Goal: Information Seeking & Learning: Compare options

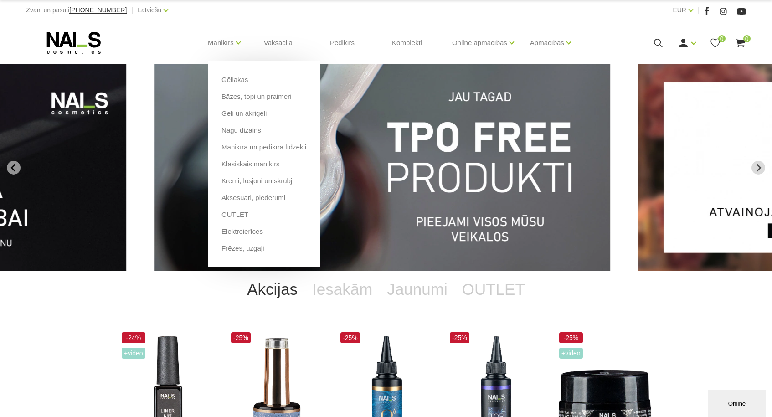
click at [232, 42] on li "Manikīrs Gēllakas Bāzes, topi un praimeri Geli un akrigeli Nagu dizains Manikīr…" at bounding box center [220, 43] width 49 height 36
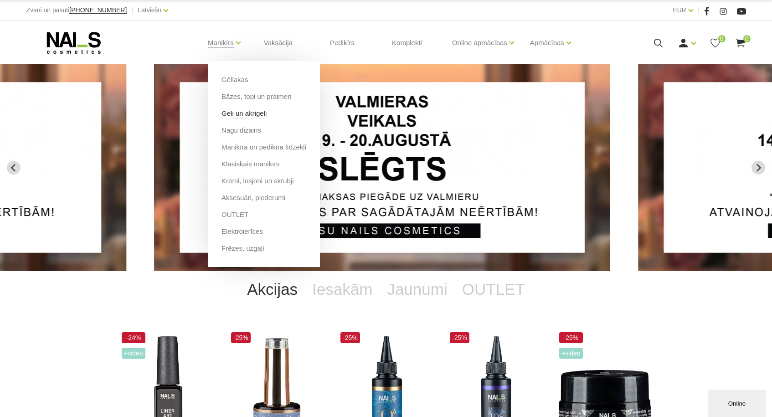
click at [249, 116] on link "Geli un akrigeli" at bounding box center [243, 113] width 45 height 10
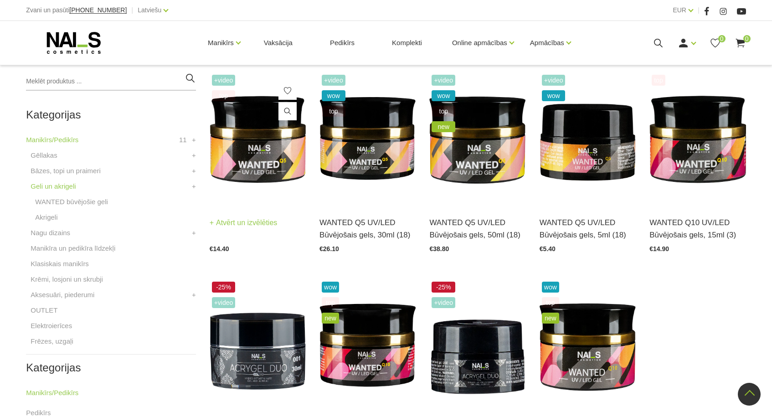
scroll to position [206, 0]
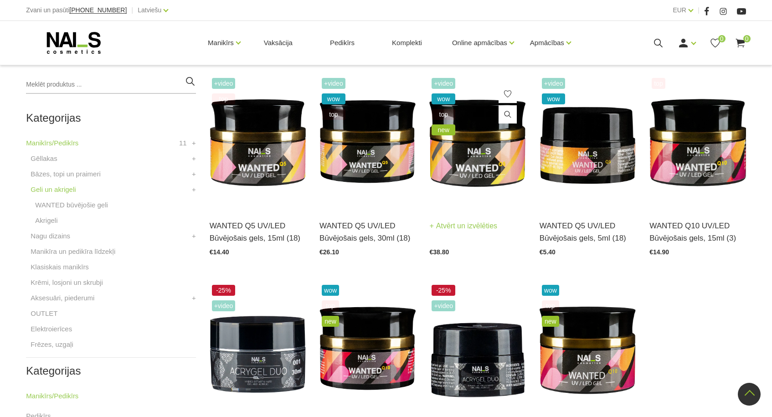
click at [454, 204] on img at bounding box center [477, 142] width 96 height 133
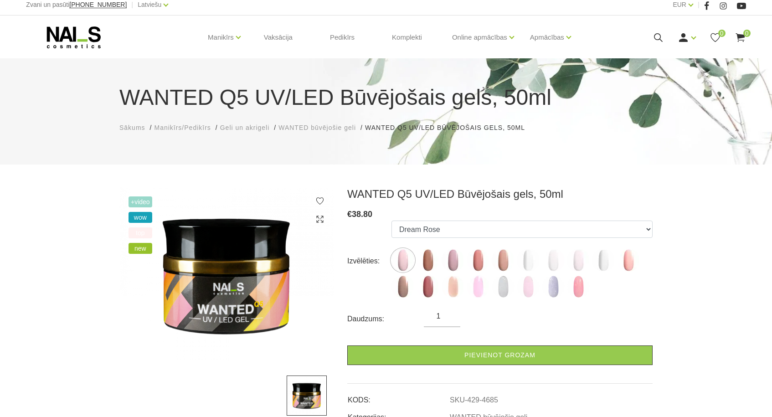
scroll to position [4, 0]
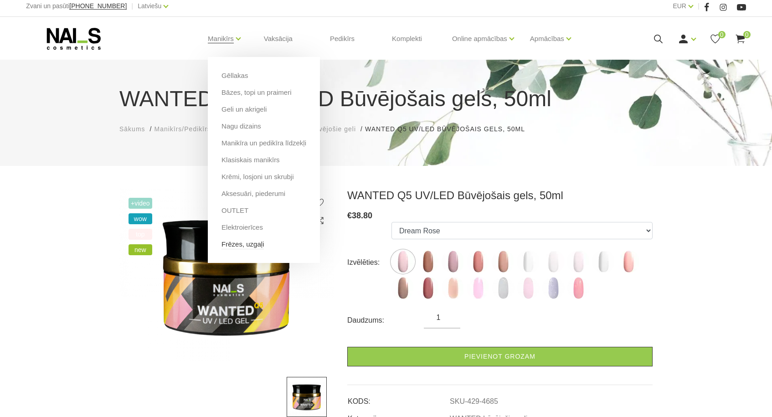
click at [248, 245] on link "Frēzes, uzgaļi" at bounding box center [242, 244] width 42 height 10
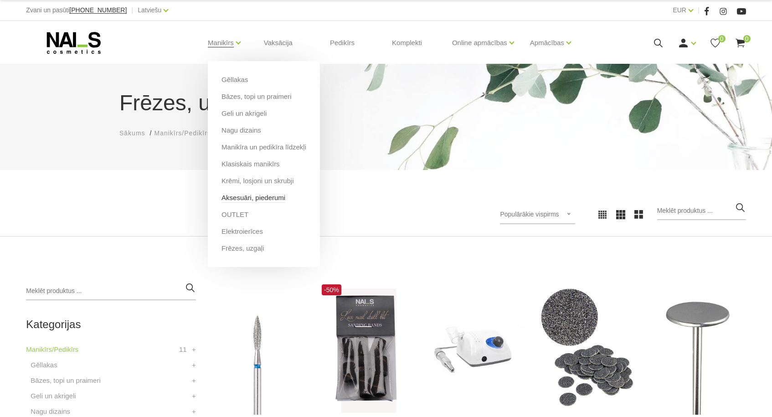
click at [251, 195] on link "Aksesuāri, piederumi" at bounding box center [253, 198] width 64 height 10
